Goal: Communication & Community: Ask a question

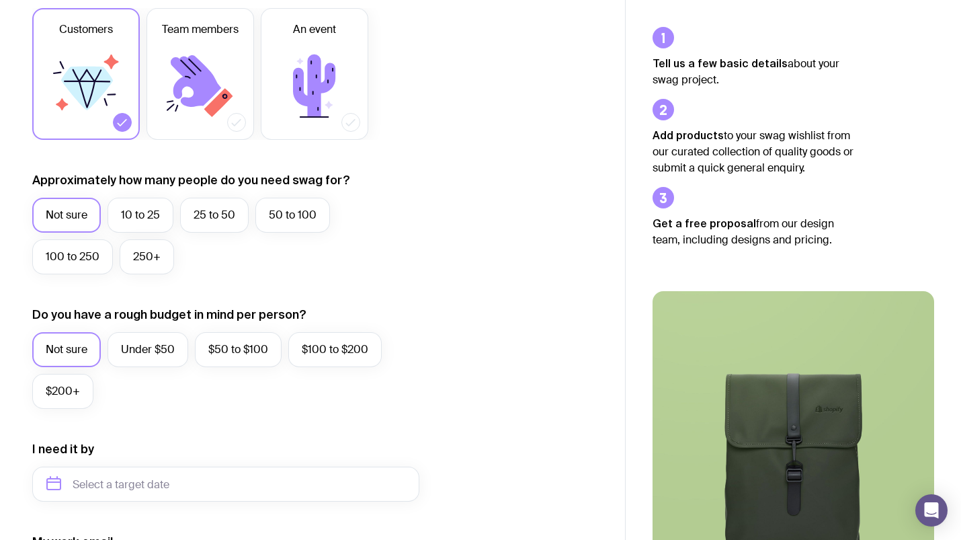
scroll to position [268, 0]
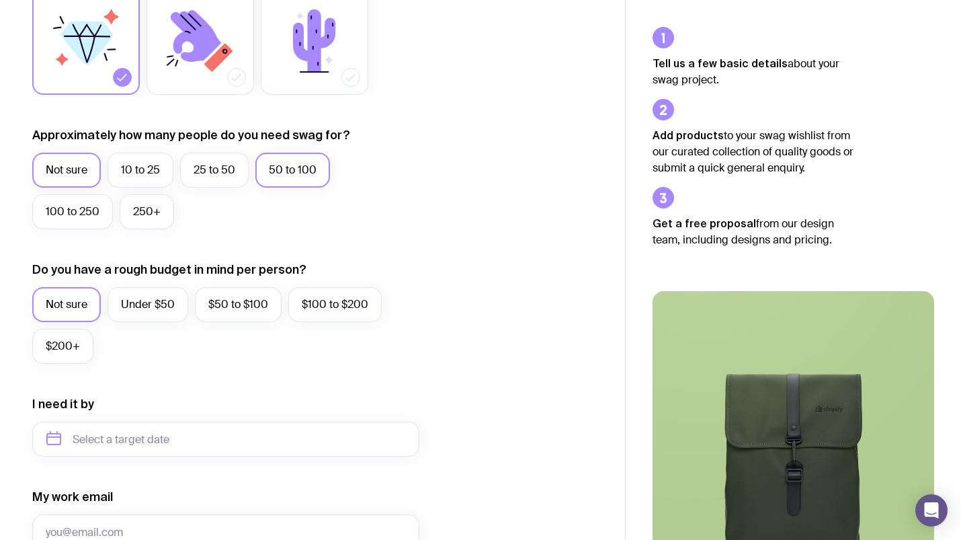
click at [311, 175] on label "50 to 100" at bounding box center [292, 170] width 75 height 35
click at [0, 0] on input "50 to 100" at bounding box center [0, 0] width 0 height 0
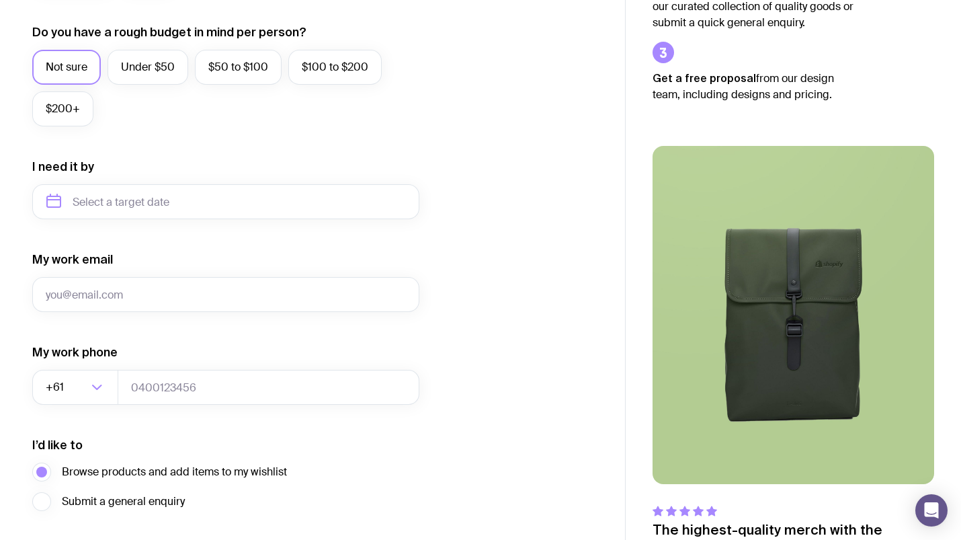
scroll to position [514, 0]
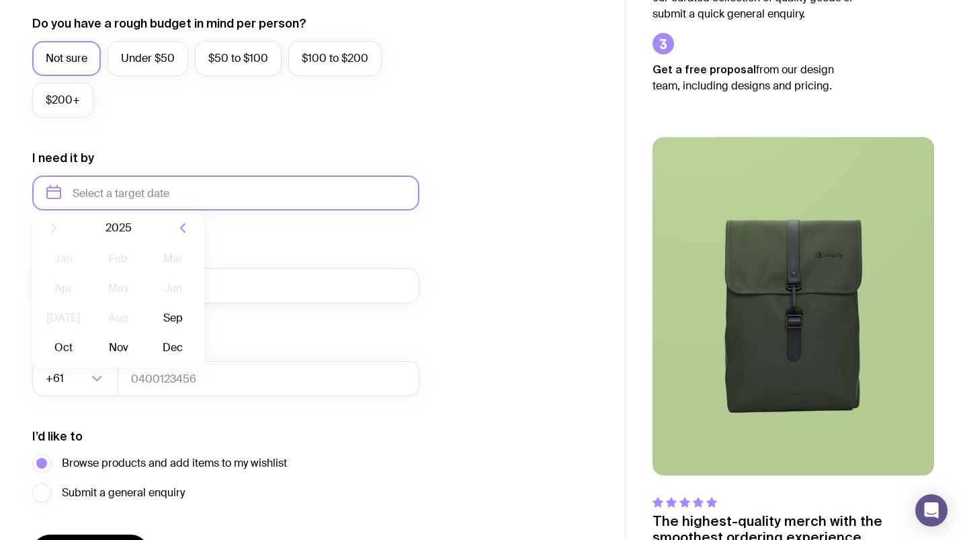
click at [56, 191] on input "text" at bounding box center [225, 192] width 387 height 35
click at [93, 356] on button "Oct" at bounding box center [117, 358] width 49 height 27
type input "[DATE]"
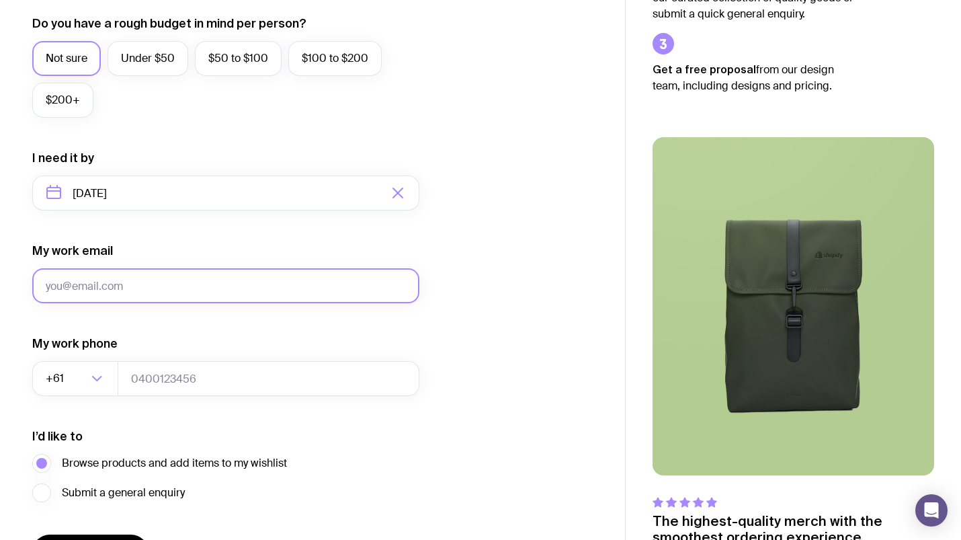
click at [329, 287] on input "My work email" at bounding box center [225, 285] width 387 height 35
type input "[PERSON_NAME][EMAIL_ADDRESS][PERSON_NAME][DOMAIN_NAME]"
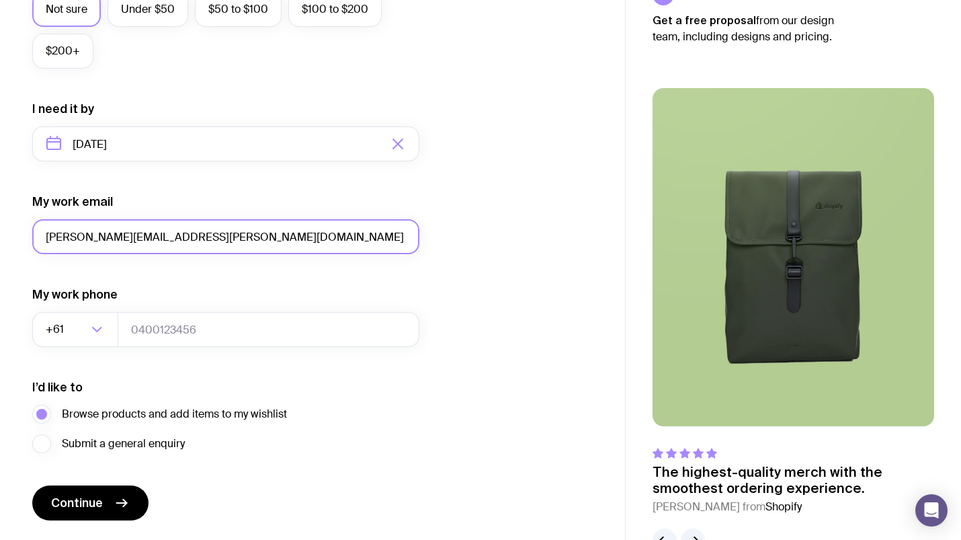
scroll to position [603, 0]
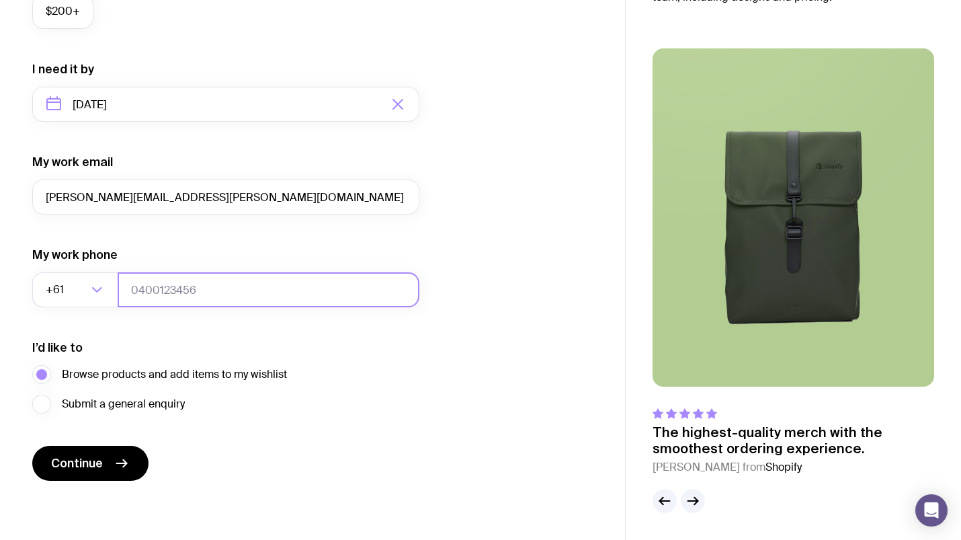
click at [188, 286] on input "tel" at bounding box center [269, 289] width 302 height 35
type input "0455583549"
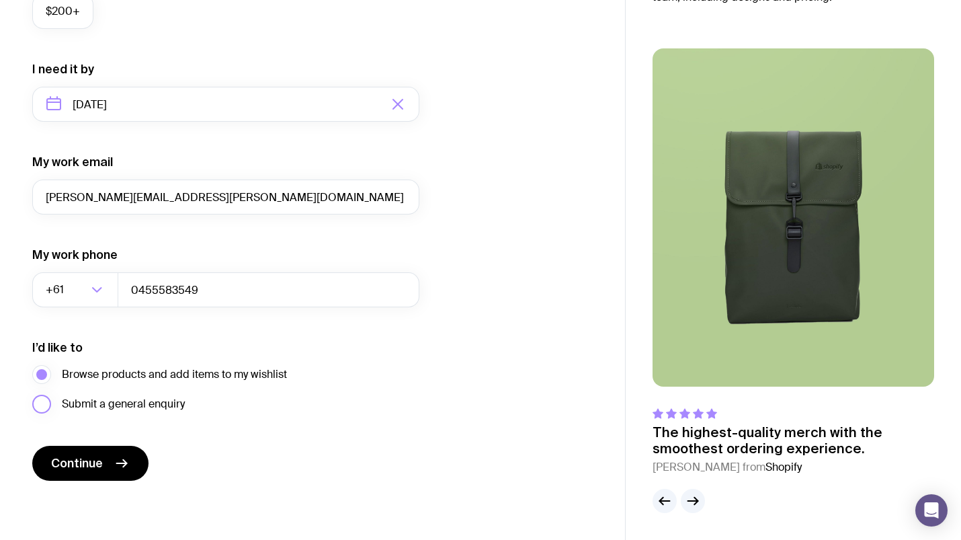
click at [47, 404] on label "Submit a general enquiry" at bounding box center [108, 404] width 153 height 19
click at [0, 0] on input "Submit a general enquiry" at bounding box center [0, 0] width 0 height 0
click at [84, 459] on span "Continue" at bounding box center [77, 463] width 52 height 16
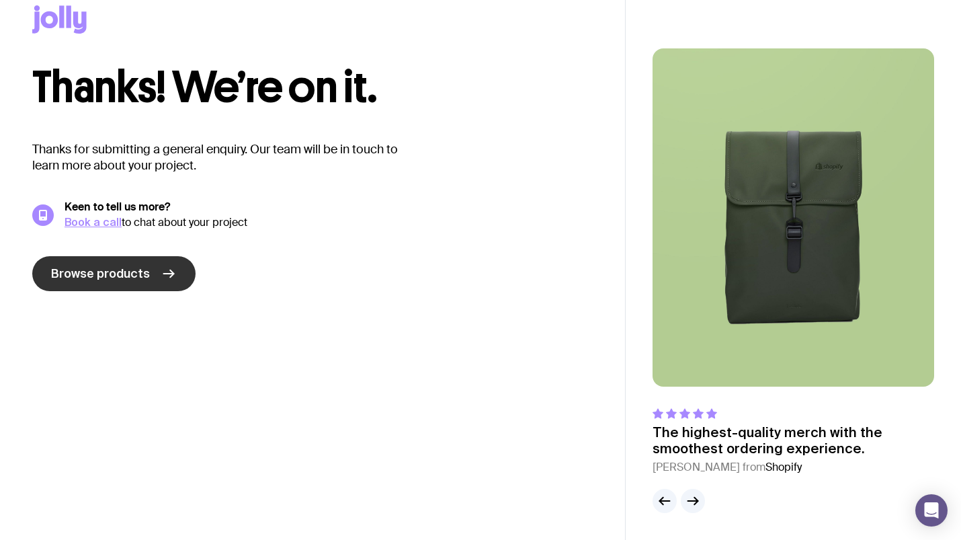
click at [144, 273] on span "Browse products" at bounding box center [100, 273] width 99 height 16
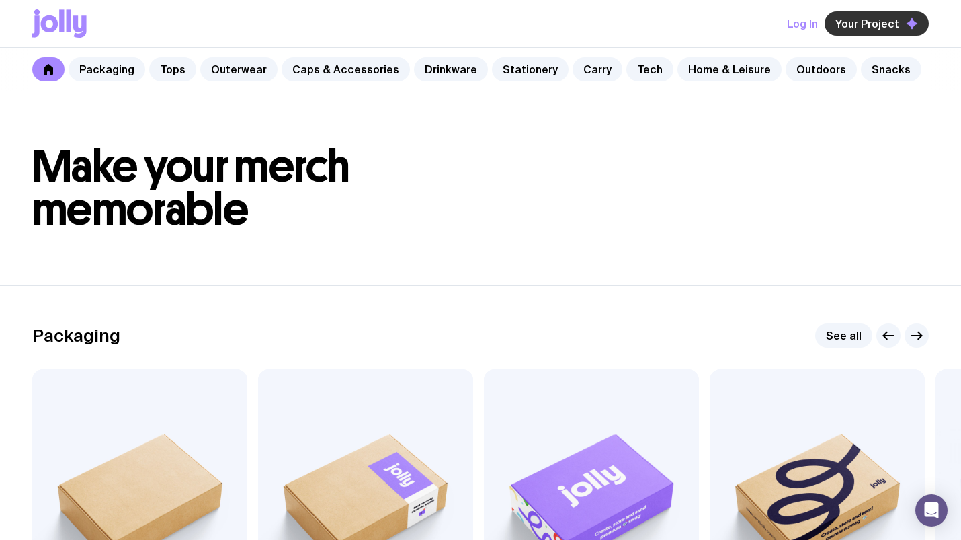
click at [878, 24] on span "Your Project" at bounding box center [867, 23] width 64 height 13
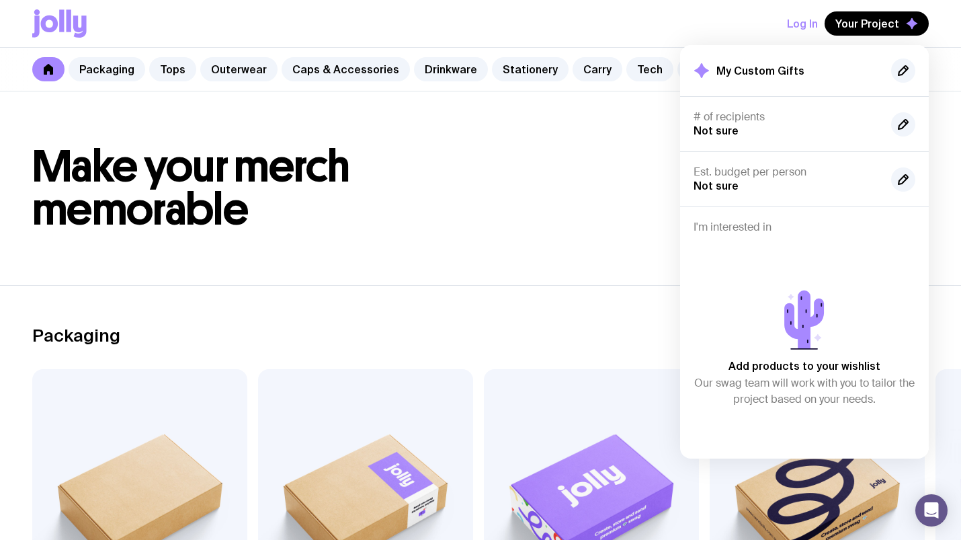
click at [758, 226] on h4 "I'm interested in" at bounding box center [805, 226] width 222 height 13
click at [770, 224] on h4 "I'm interested in" at bounding box center [805, 226] width 222 height 13
click at [794, 229] on h4 "I'm interested in" at bounding box center [805, 226] width 222 height 13
click at [766, 229] on h4 "I'm interested in" at bounding box center [805, 226] width 222 height 13
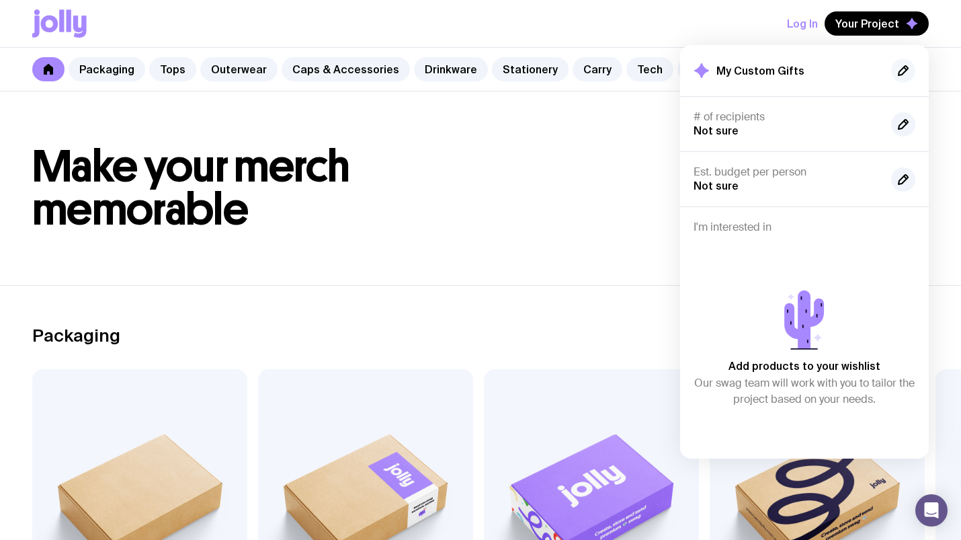
click at [905, 72] on icon "button" at bounding box center [903, 71] width 16 height 16
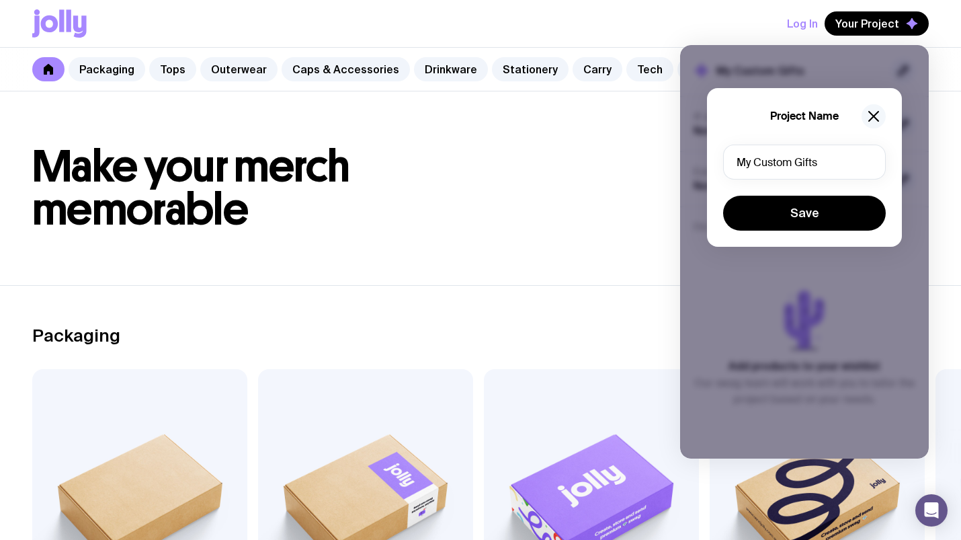
click at [877, 116] on icon "button" at bounding box center [874, 116] width 16 height 16
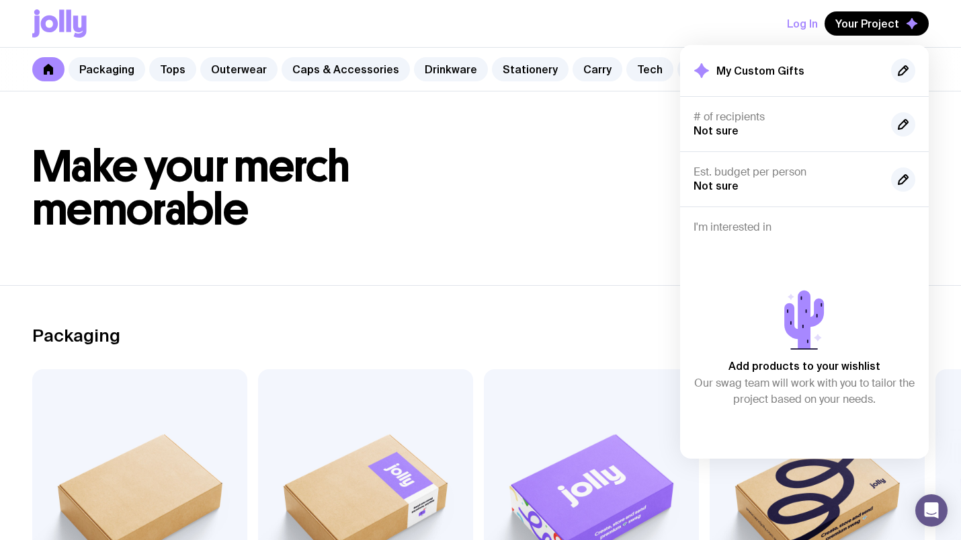
click at [534, 220] on h1 "Make your merch memorable" at bounding box center [480, 188] width 897 height 86
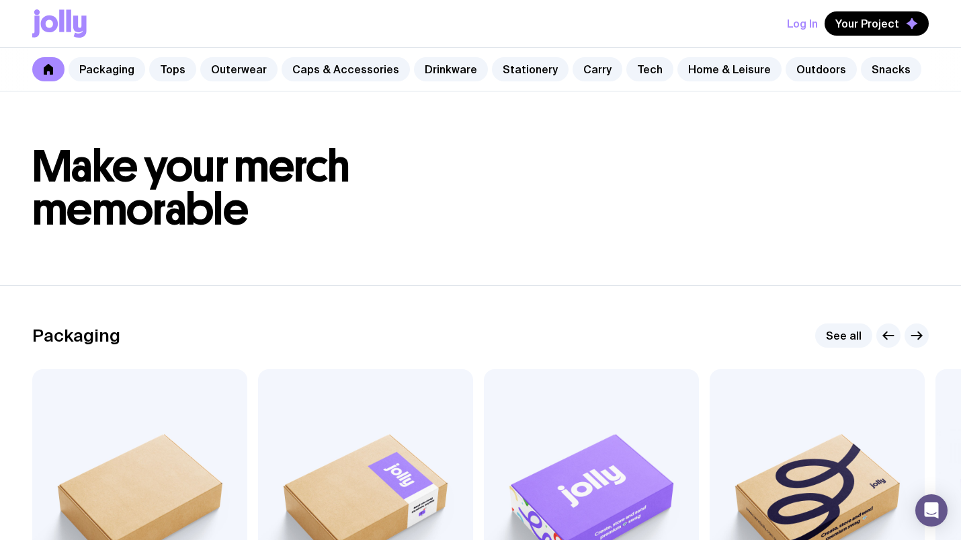
click at [55, 26] on icon at bounding box center [49, 23] width 17 height 17
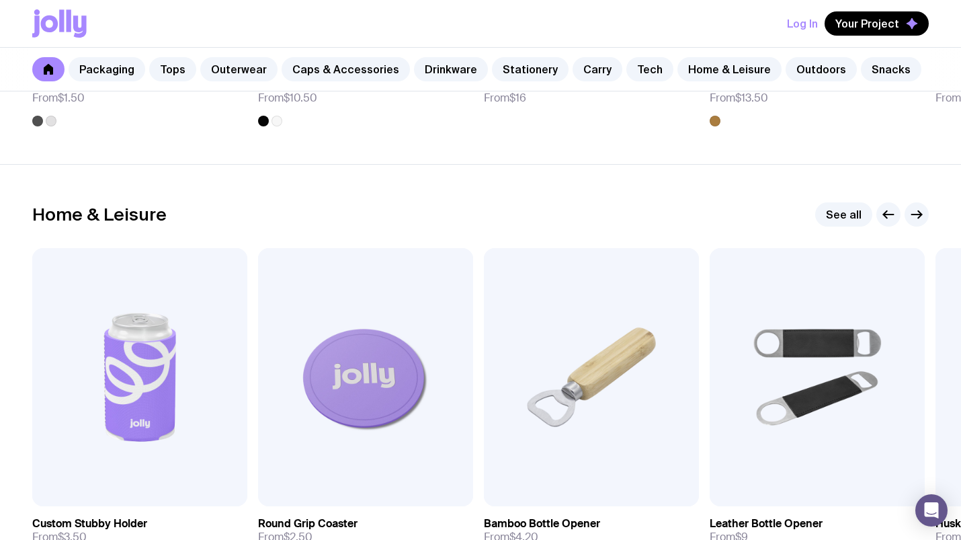
scroll to position [4710, 0]
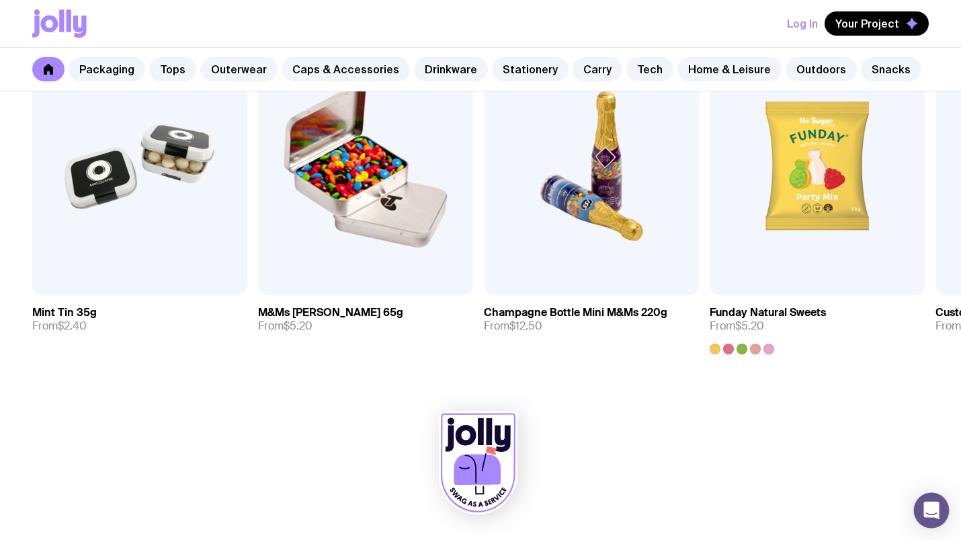
click at [936, 507] on icon "Open Intercom Messenger" at bounding box center [931, 509] width 15 height 17
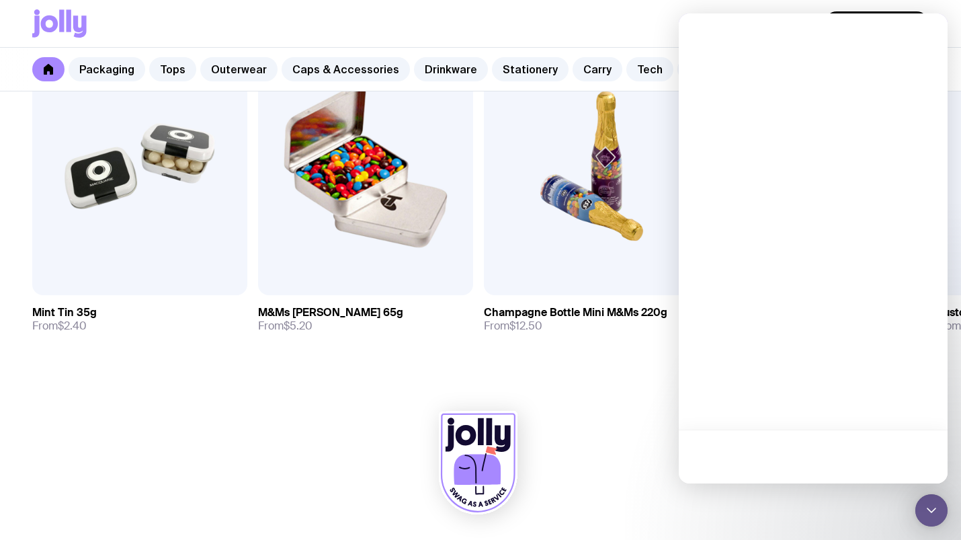
scroll to position [0, 0]
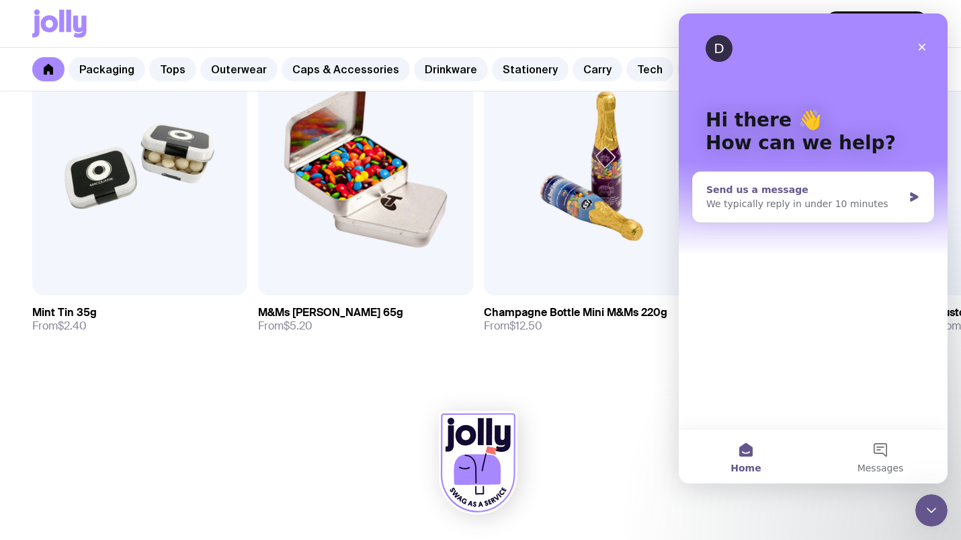
click at [821, 207] on div "We typically reply in under 10 minutes" at bounding box center [804, 204] width 197 height 14
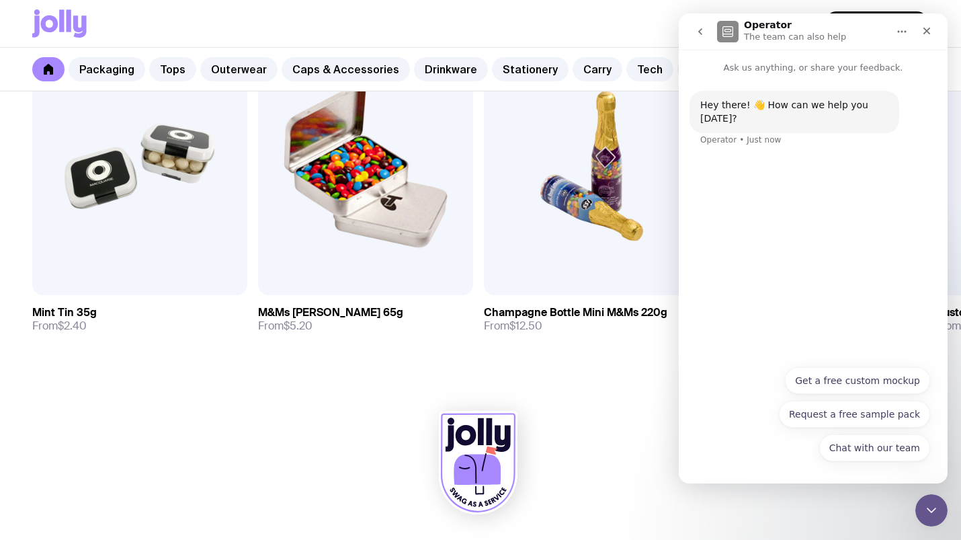
click at [794, 130] on div "Hey there! 👋 How can we help you [DATE]? Operator • Just now" at bounding box center [813, 127] width 247 height 72
click at [738, 458] on div "Chat with our team Get a free custom mockup Request a free sample pack Chat wit…" at bounding box center [813, 417] width 234 height 101
click at [907, 451] on button "Chat with our team" at bounding box center [874, 447] width 111 height 27
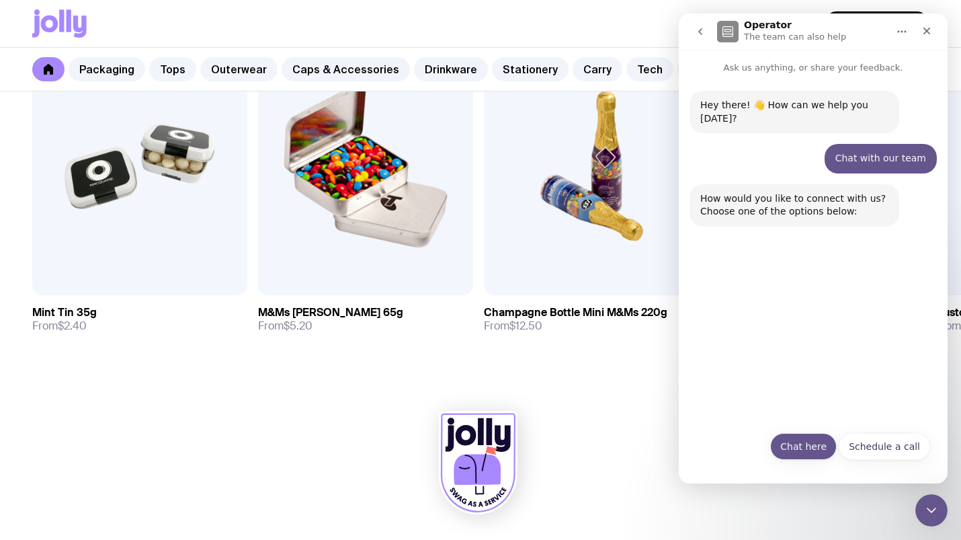
click at [803, 446] on button "Chat here" at bounding box center [803, 446] width 67 height 27
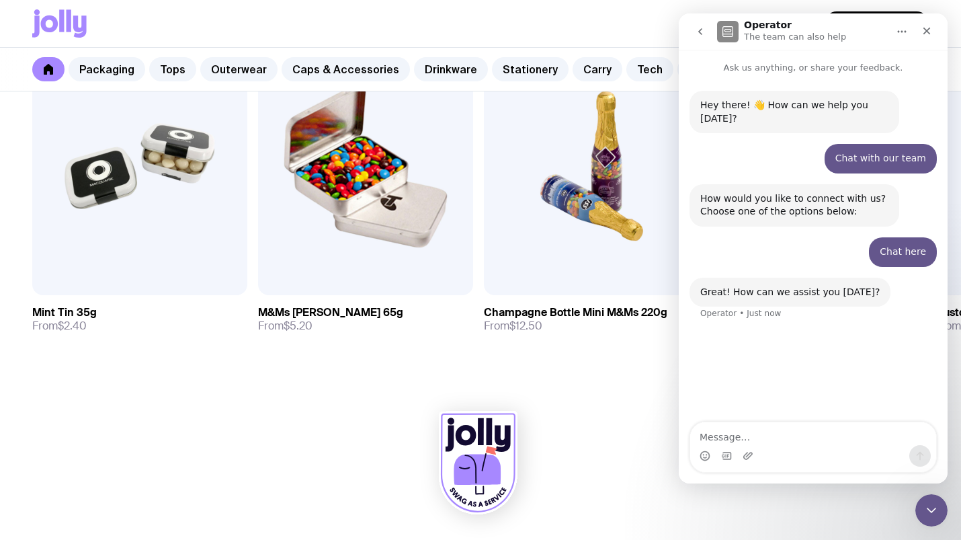
click at [803, 440] on textarea "Message…" at bounding box center [813, 433] width 246 height 23
type textarea "Hi!! I need to produce a bunch of merch for an event we'll have in the end of o…"
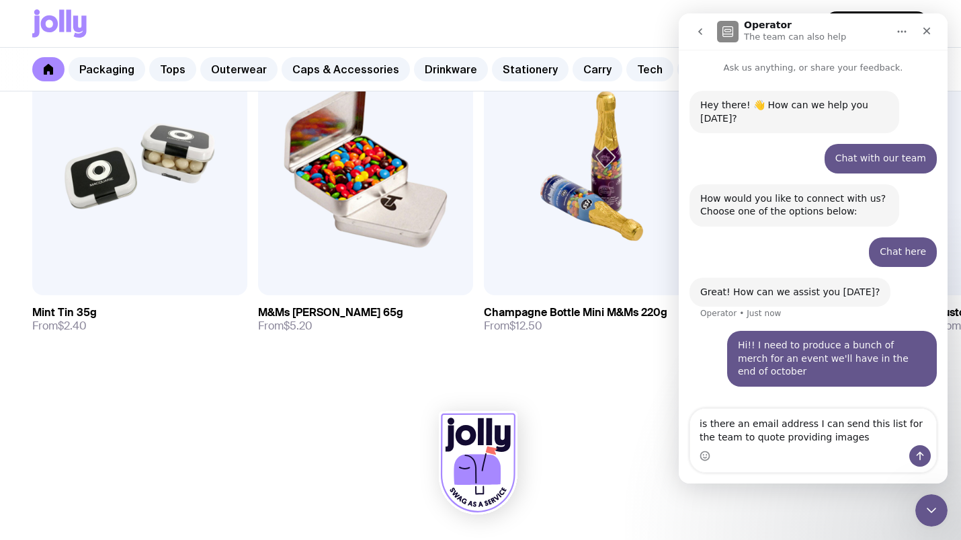
type textarea "is there an email address I can send this list for the team to quote providing …"
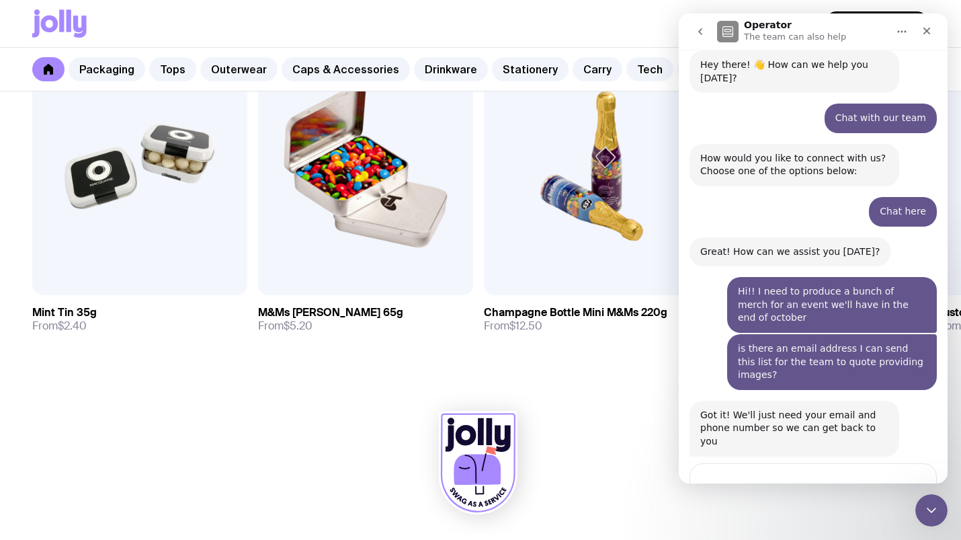
scroll to position [81, 0]
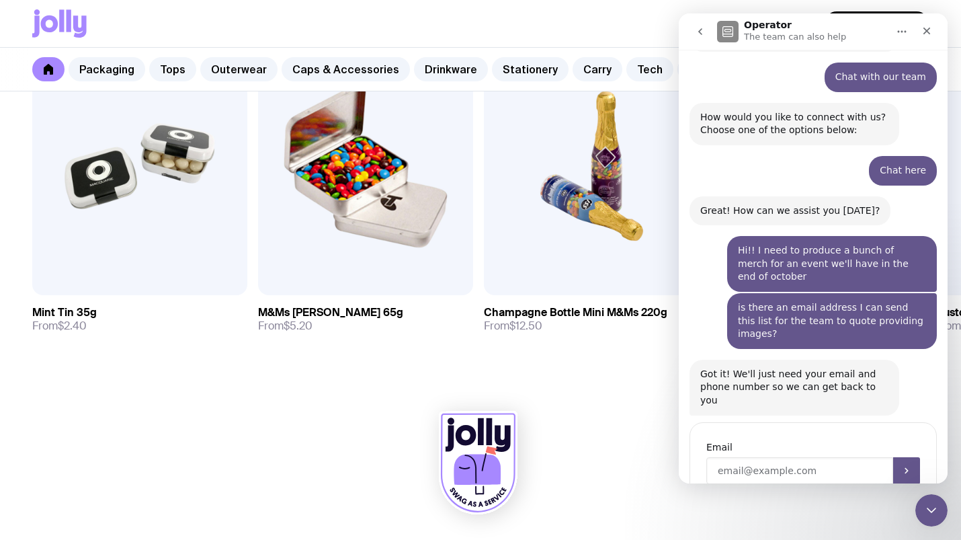
click at [735, 457] on input "Enter your email" at bounding box center [799, 470] width 187 height 27
type input "[PERSON_NAME][EMAIL_ADDRESS][PERSON_NAME][DOMAIN_NAME]"
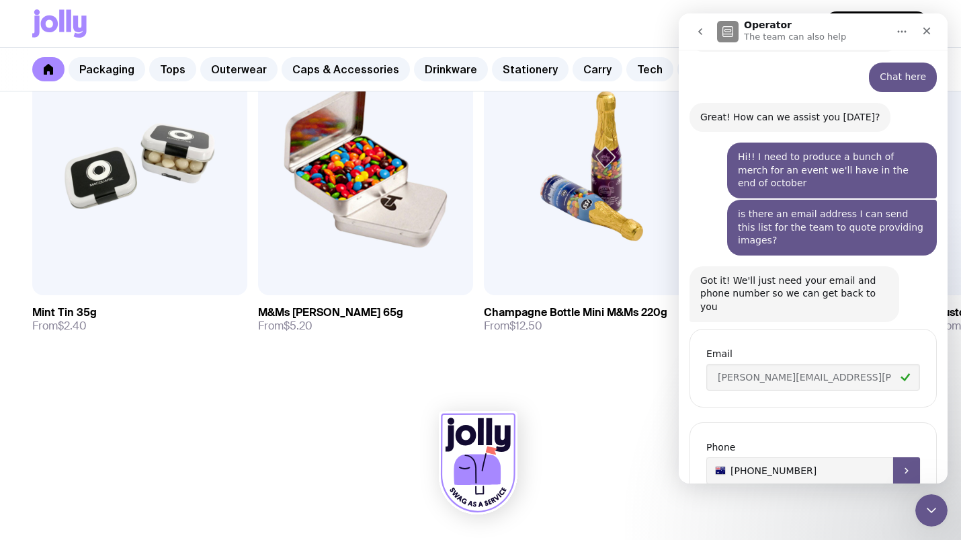
type input "[PHONE_NUMBER]"
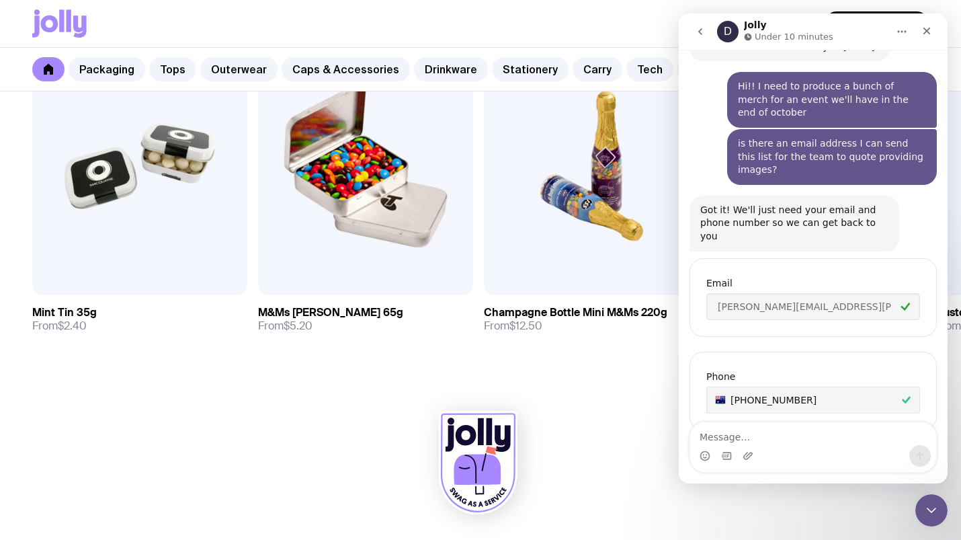
scroll to position [331, 0]
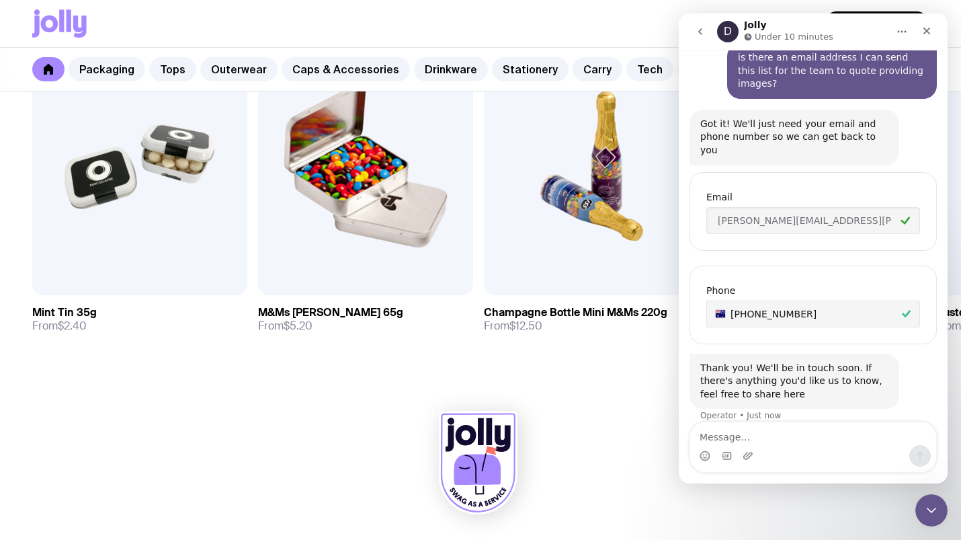
click at [827, 440] on textarea "Message…" at bounding box center [813, 433] width 246 height 23
type textarea "thank you!"
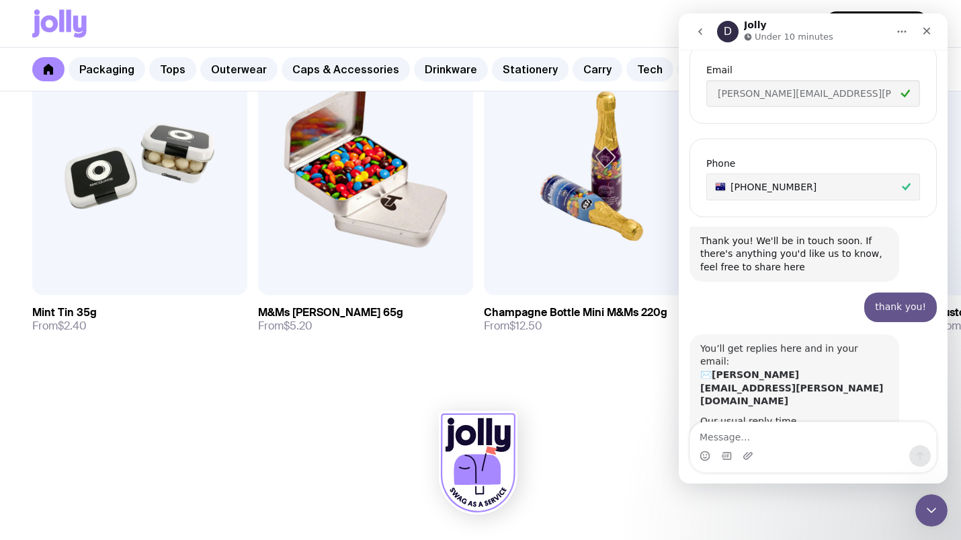
scroll to position [458, 0]
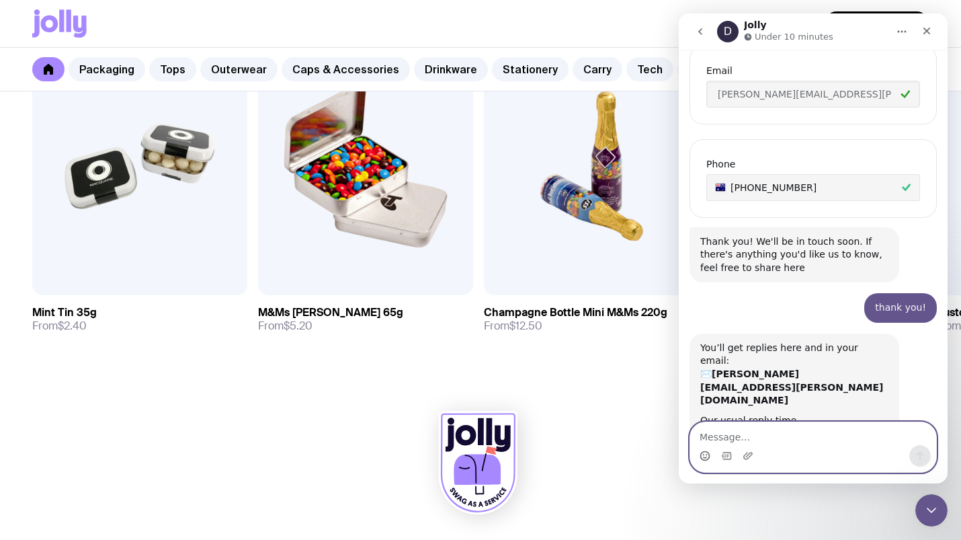
click at [706, 457] on icon "Emoji picker" at bounding box center [705, 457] width 3 height 1
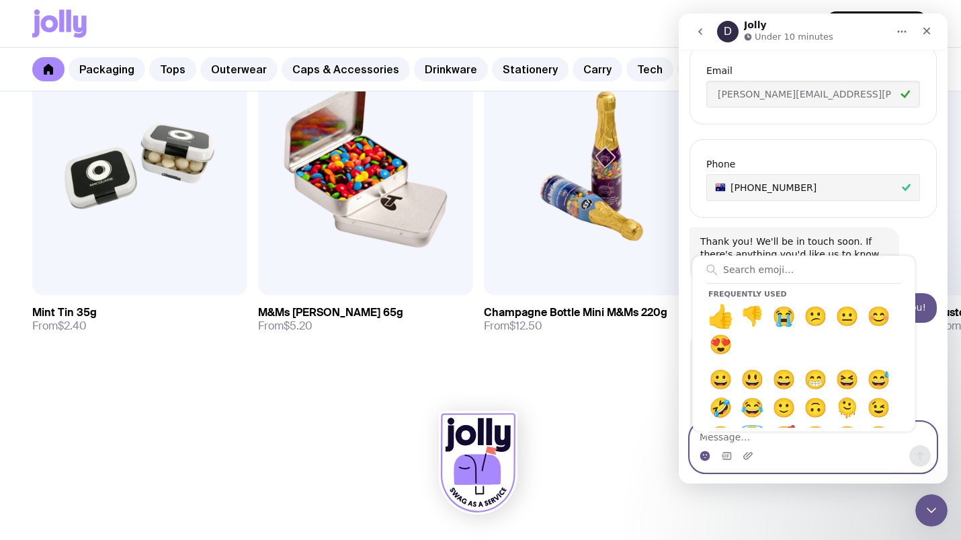
scroll to position [557, 0]
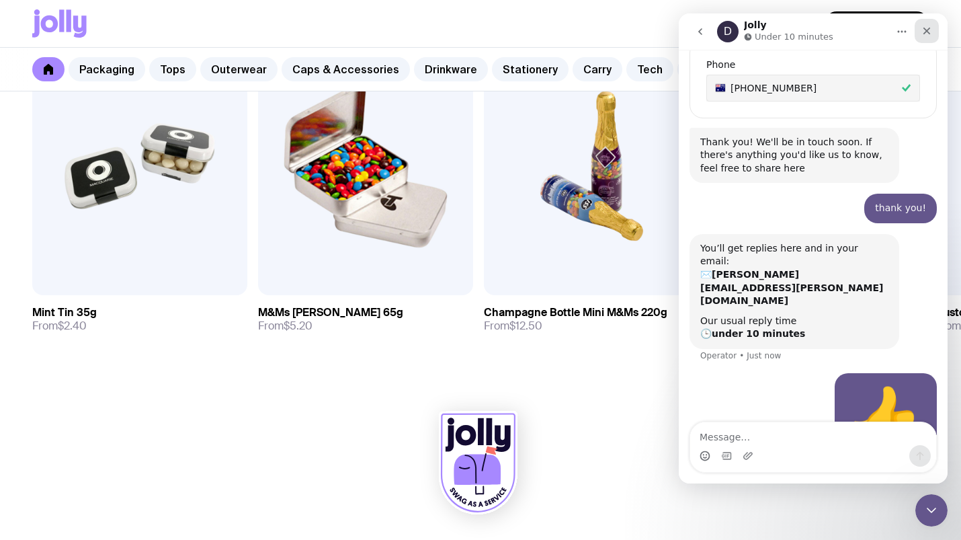
click at [930, 36] on icon "Close" at bounding box center [927, 31] width 11 height 11
